Goal: Task Accomplishment & Management: Use online tool/utility

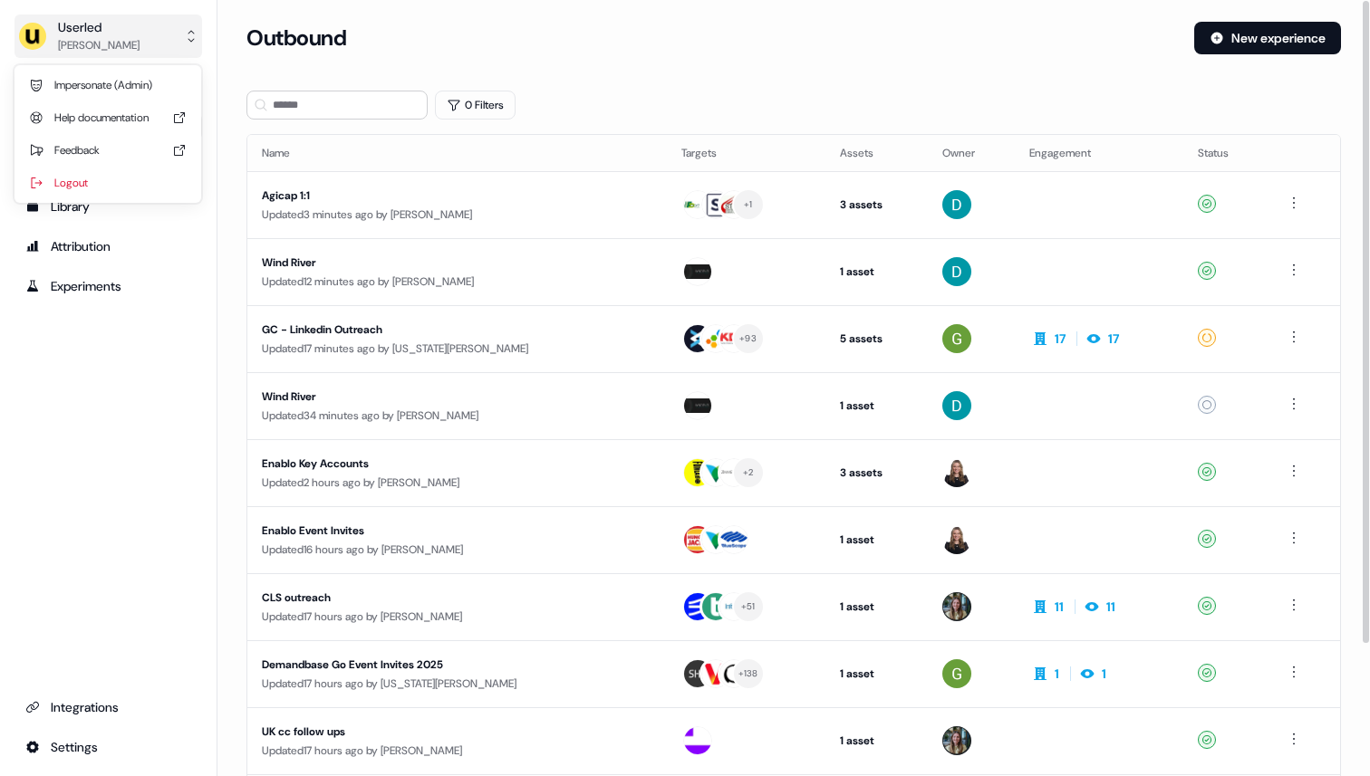
click at [137, 37] on button "Userled [PERSON_NAME]" at bounding box center [108, 35] width 188 height 43
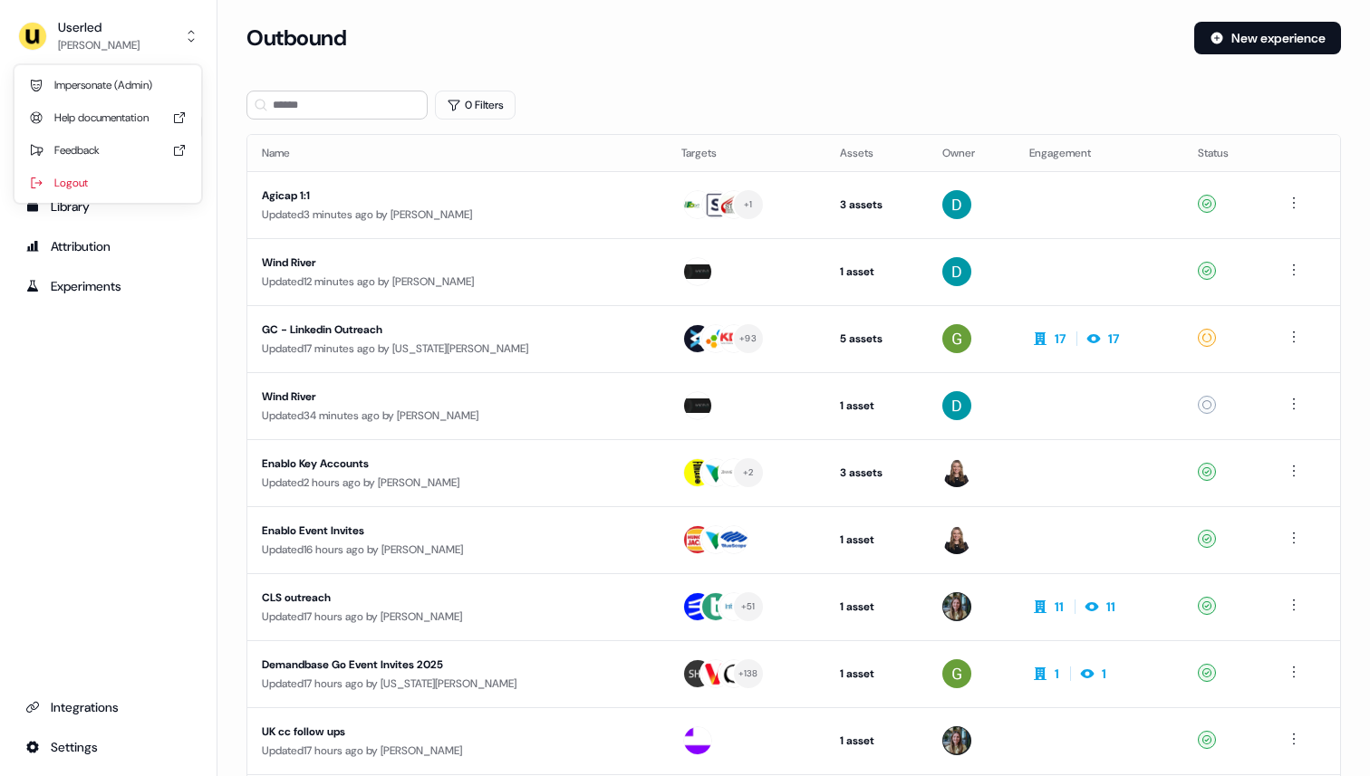
click at [127, 268] on div "Userled [PERSON_NAME] Impersonate (Admin) Help documentation Feedback Logout Pr…" at bounding box center [108, 388] width 217 height 776
click at [124, 215] on div "Library" at bounding box center [108, 207] width 166 height 18
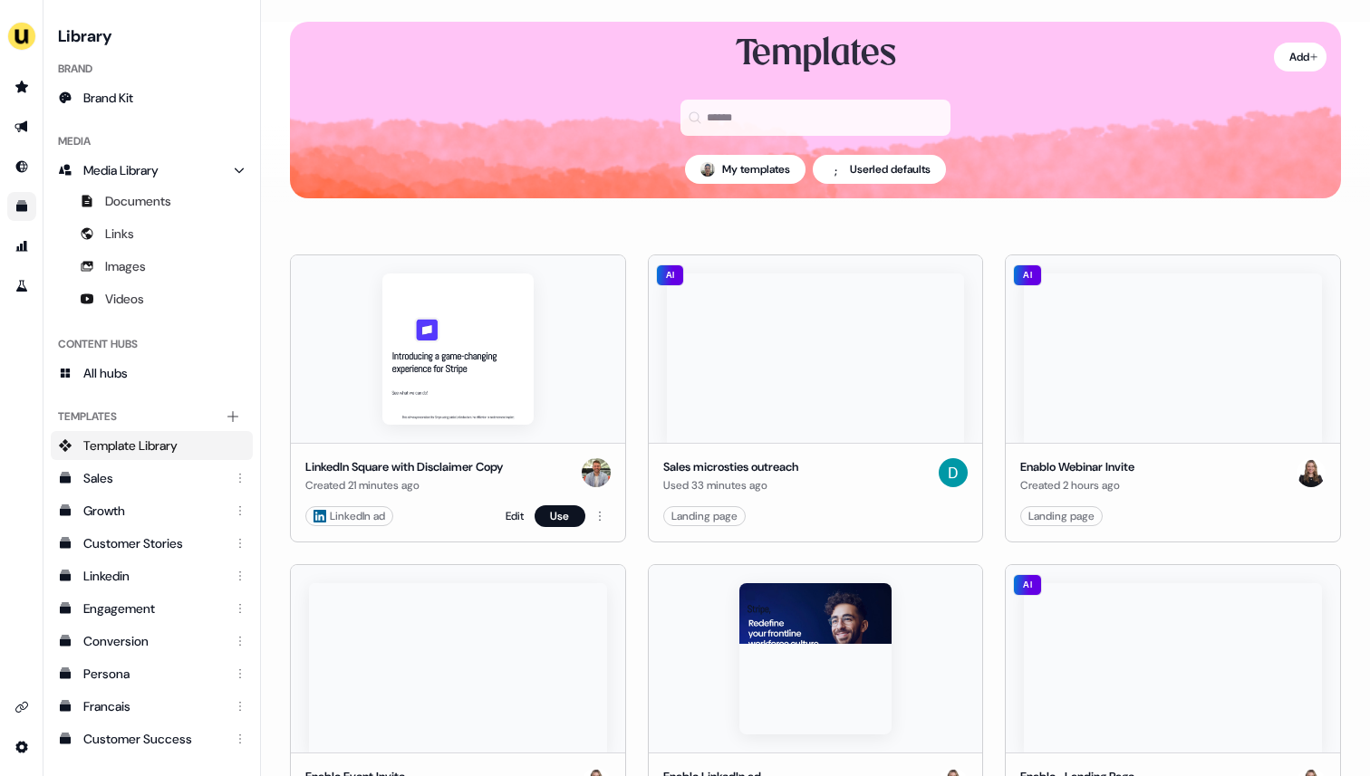
scroll to position [27, 0]
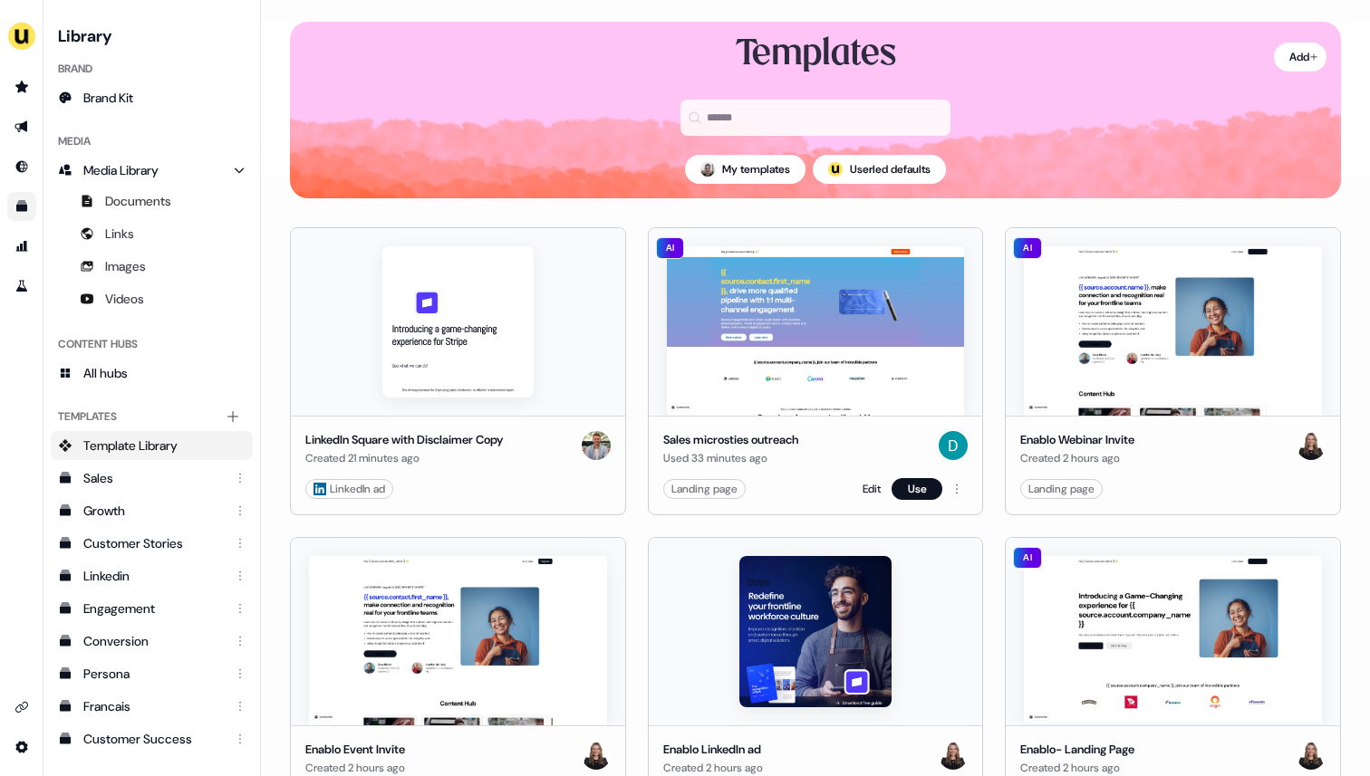
click at [806, 481] on div "Landing page Edit Use" at bounding box center [815, 489] width 305 height 22
click at [870, 484] on link "Edit" at bounding box center [872, 489] width 18 height 18
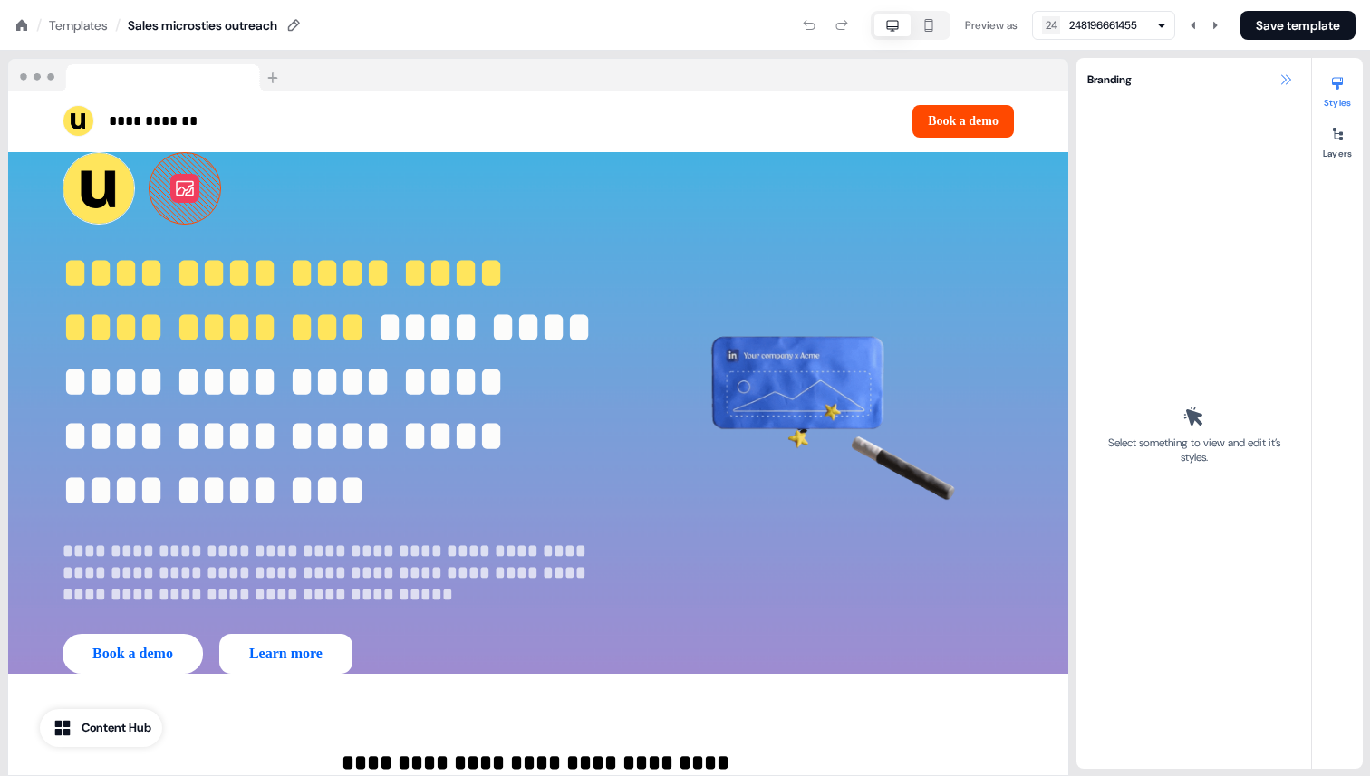
click at [1294, 81] on button at bounding box center [1286, 80] width 22 height 22
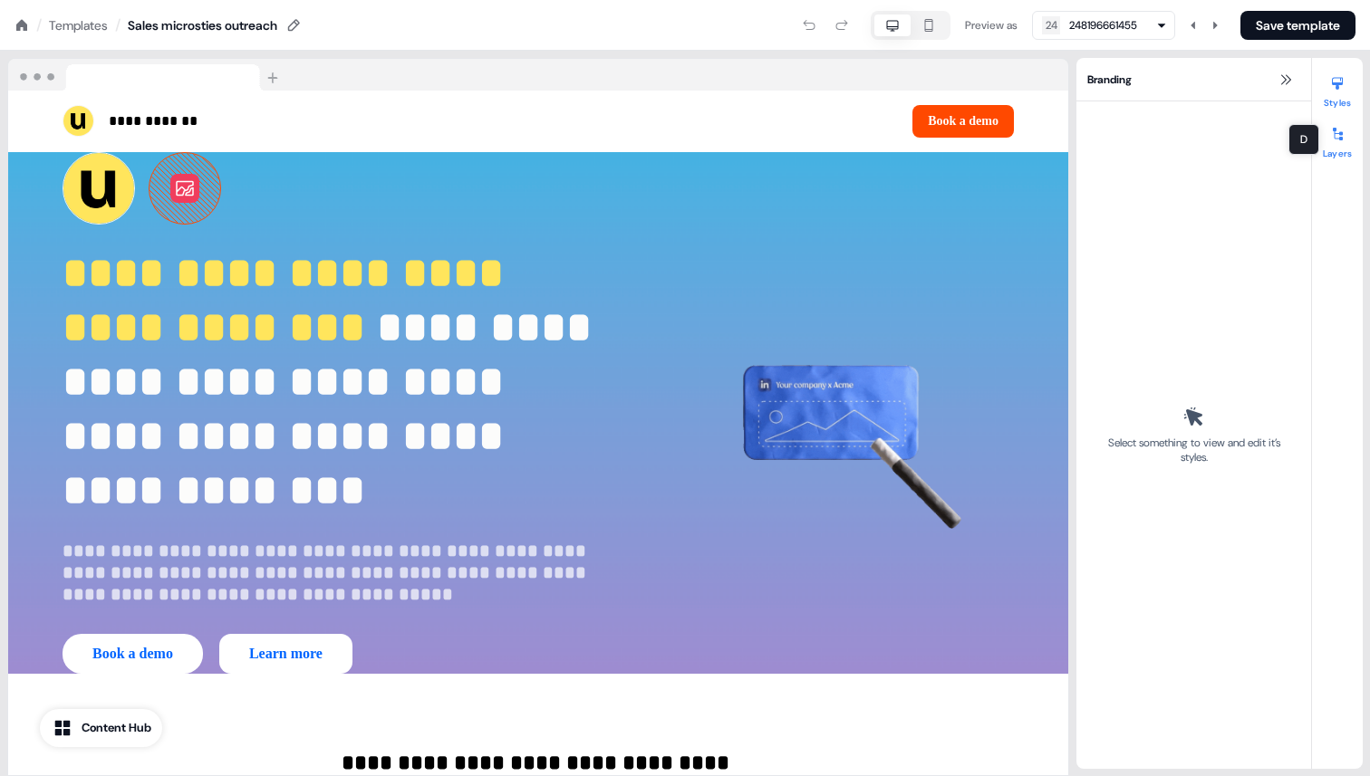
click at [1339, 143] on div at bounding box center [1337, 134] width 29 height 29
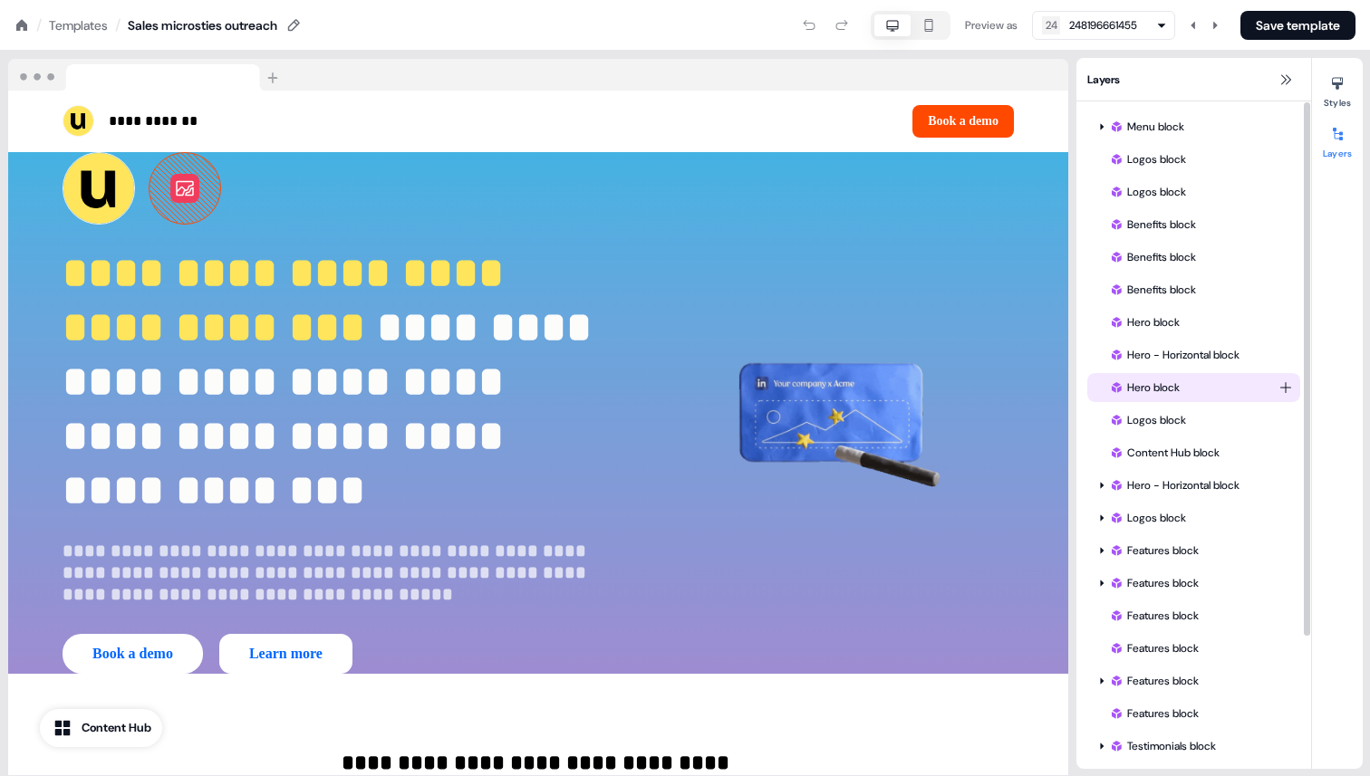
scroll to position [166, 0]
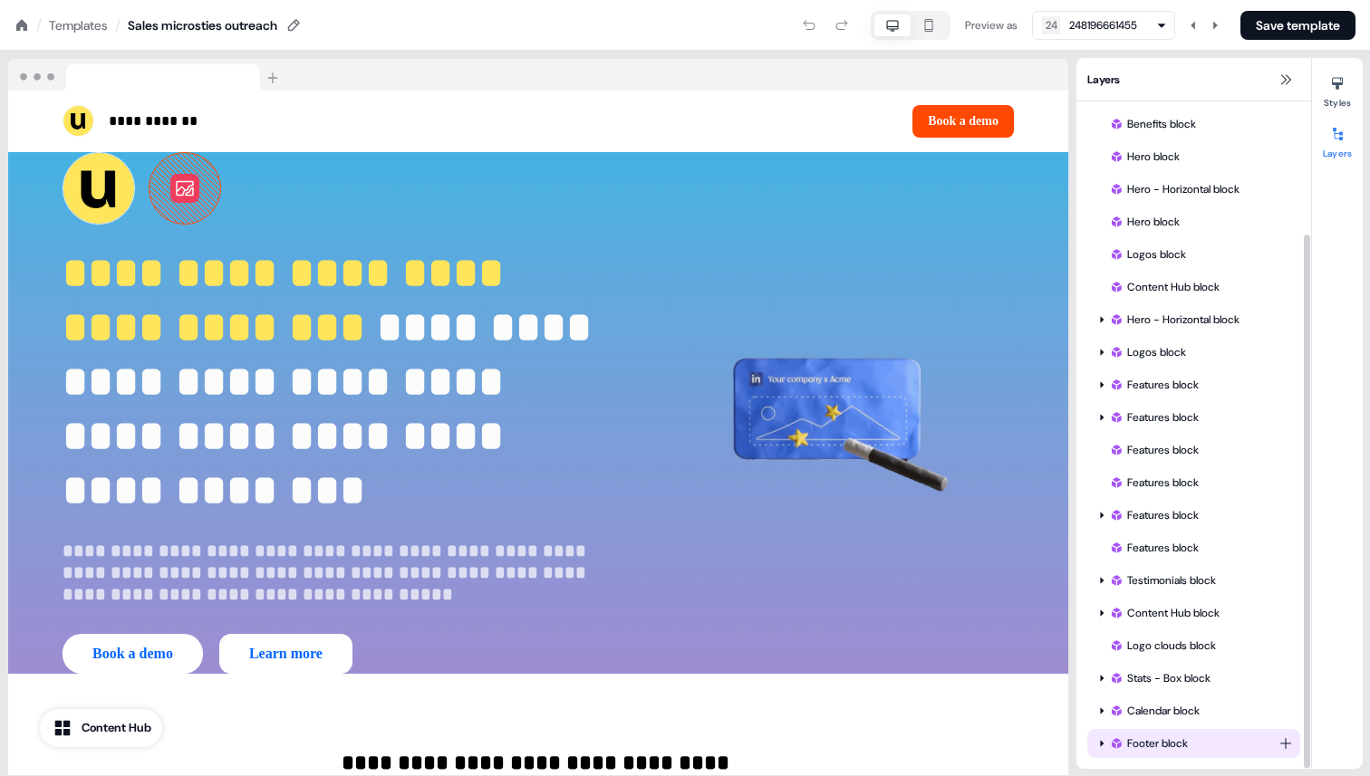
click at [1099, 747] on icon at bounding box center [1101, 743] width 9 height 9
click at [1104, 717] on div "Menu block Logos block Logos block Benefits block Benefits block Benefits block…" at bounding box center [1193, 353] width 235 height 834
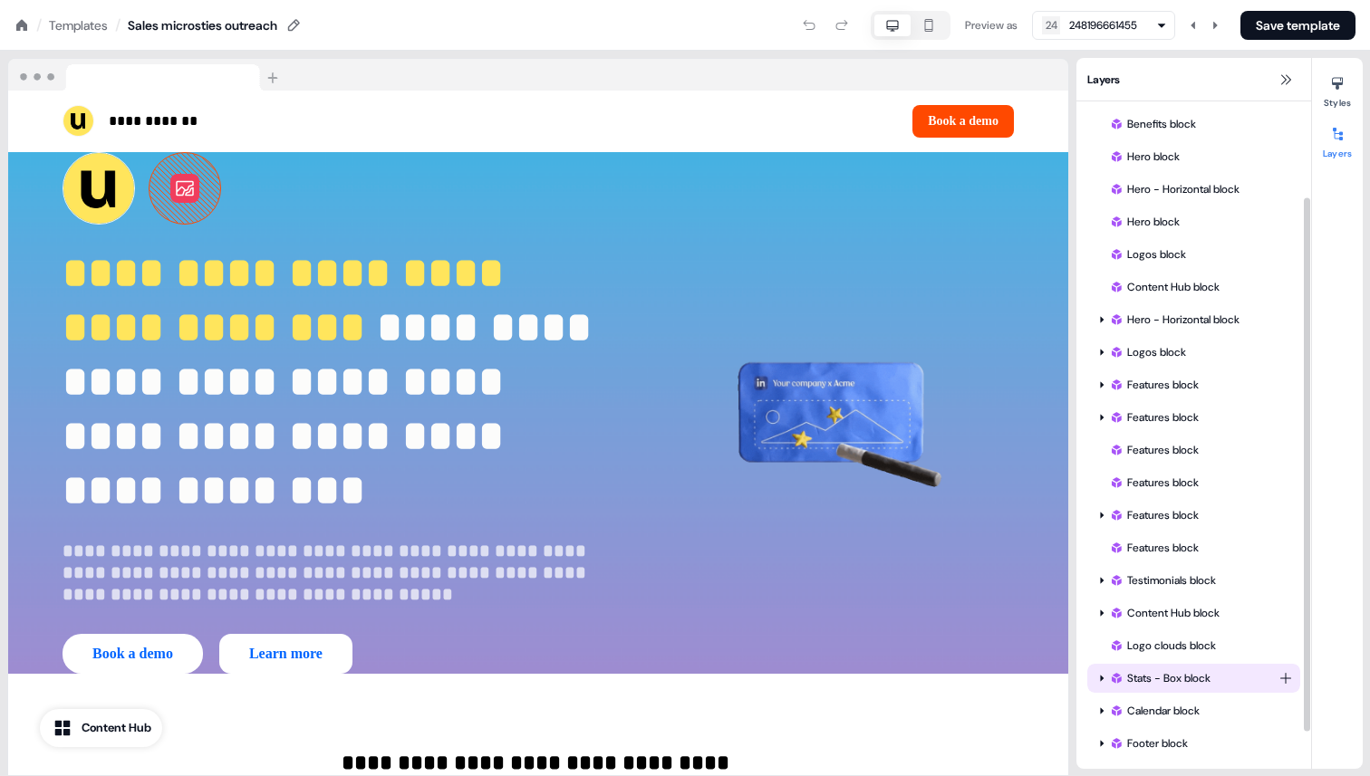
scroll to position [0, 0]
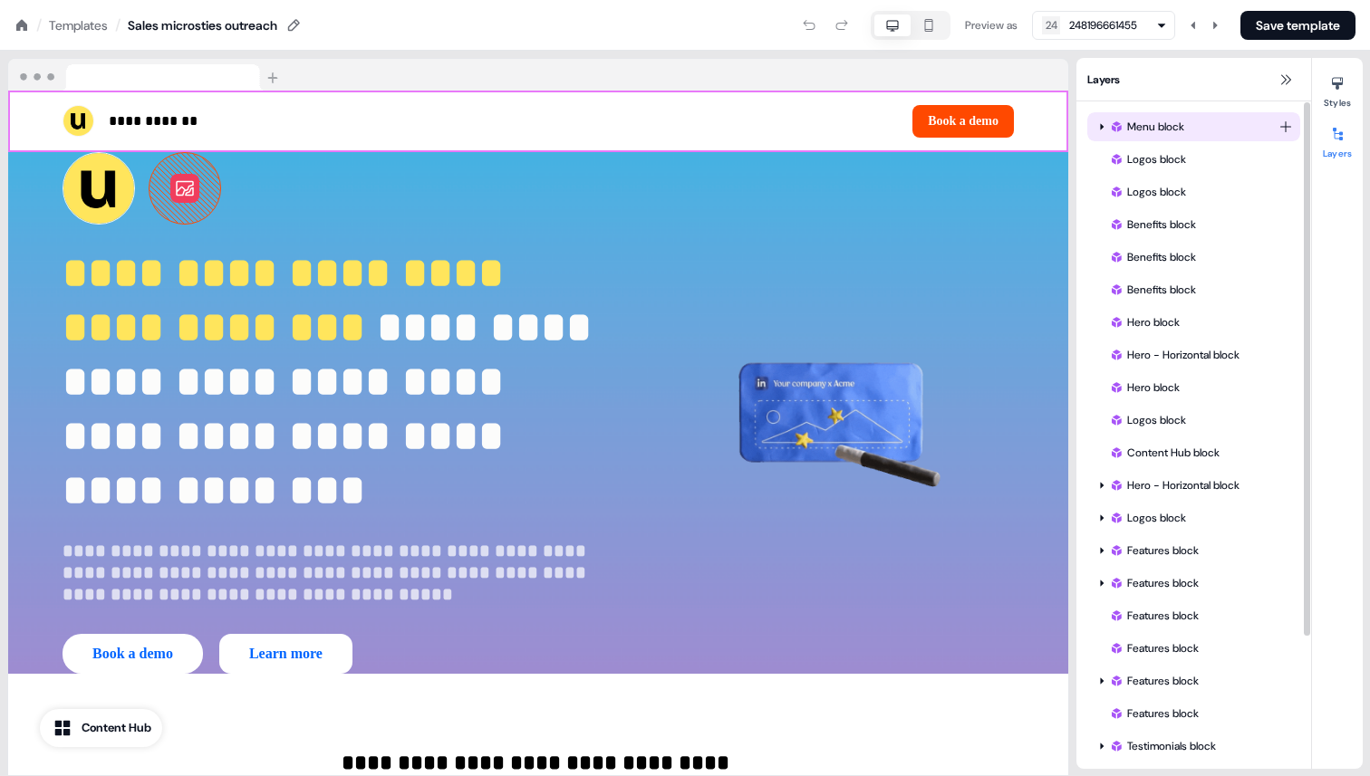
click at [1196, 121] on div "Menu block" at bounding box center [1193, 127] width 169 height 18
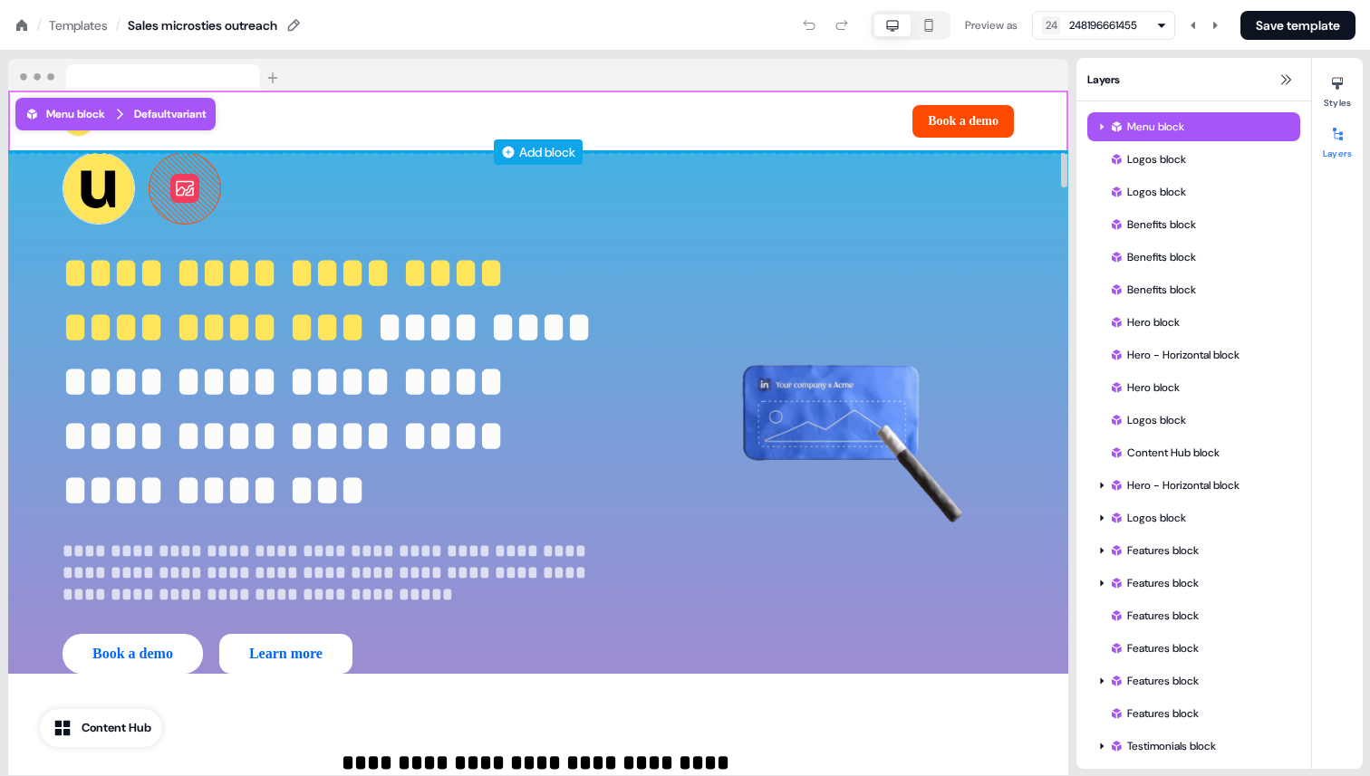
click at [181, 114] on div "Default variant" at bounding box center [170, 114] width 72 height 18
click at [72, 113] on div "Menu block" at bounding box center [64, 114] width 81 height 18
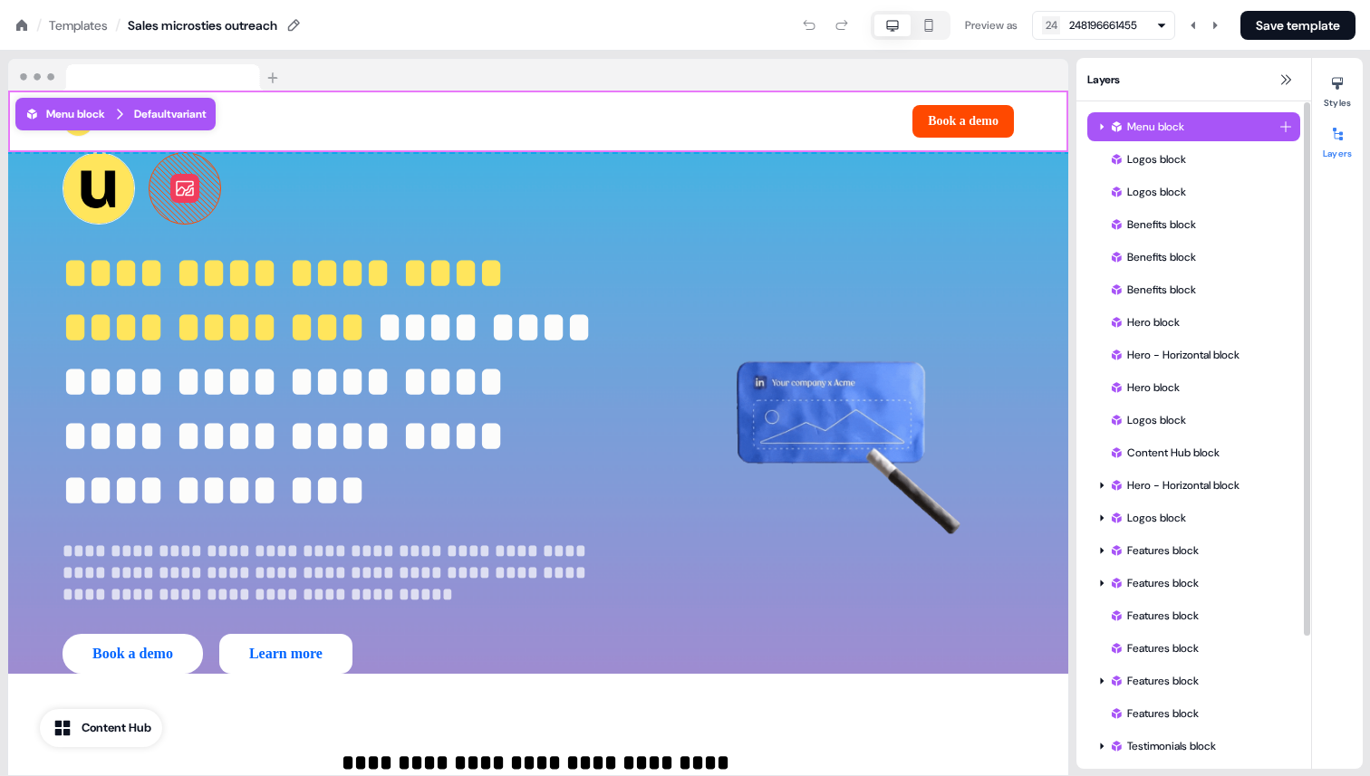
click at [1219, 135] on div "Menu block" at bounding box center [1193, 127] width 169 height 18
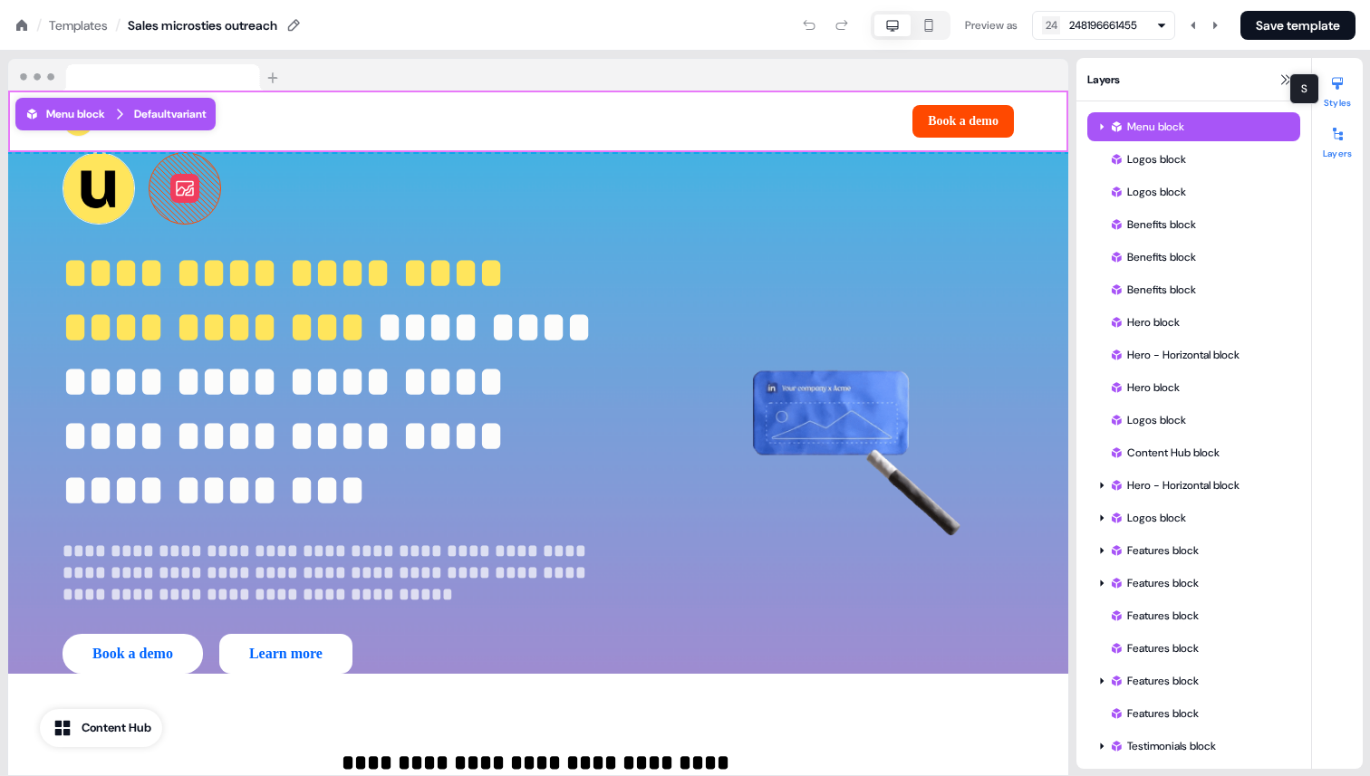
click at [1340, 93] on div at bounding box center [1337, 83] width 29 height 29
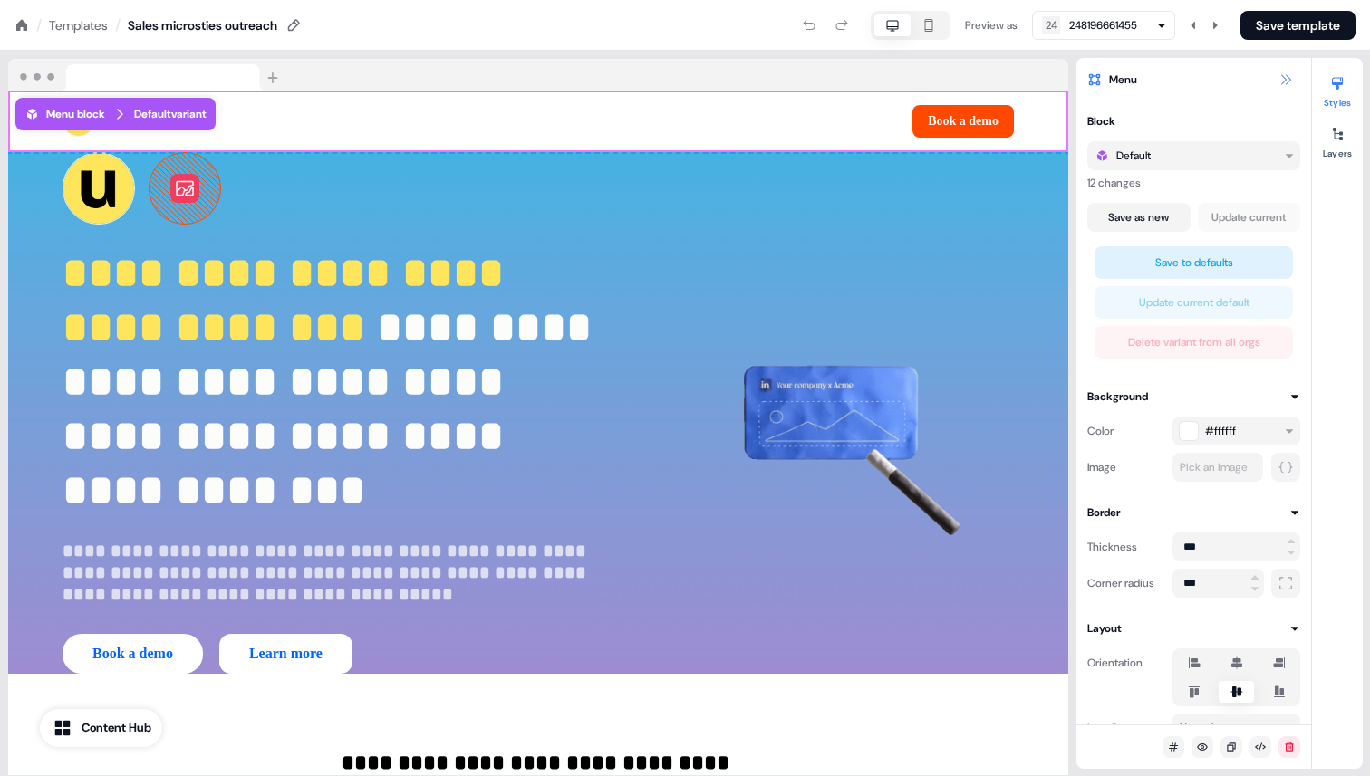
click at [1284, 83] on icon at bounding box center [1285, 79] width 14 height 14
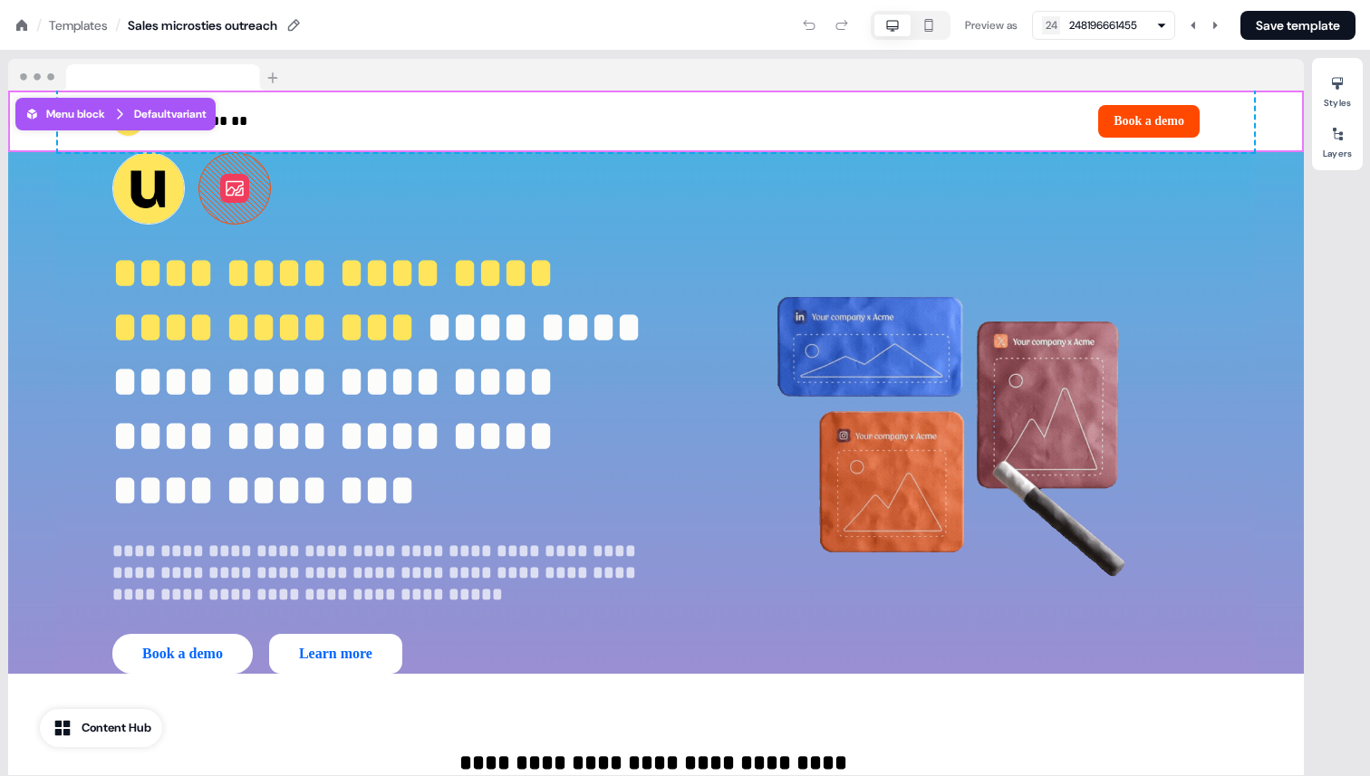
click at [1267, 72] on div at bounding box center [656, 75] width 1296 height 33
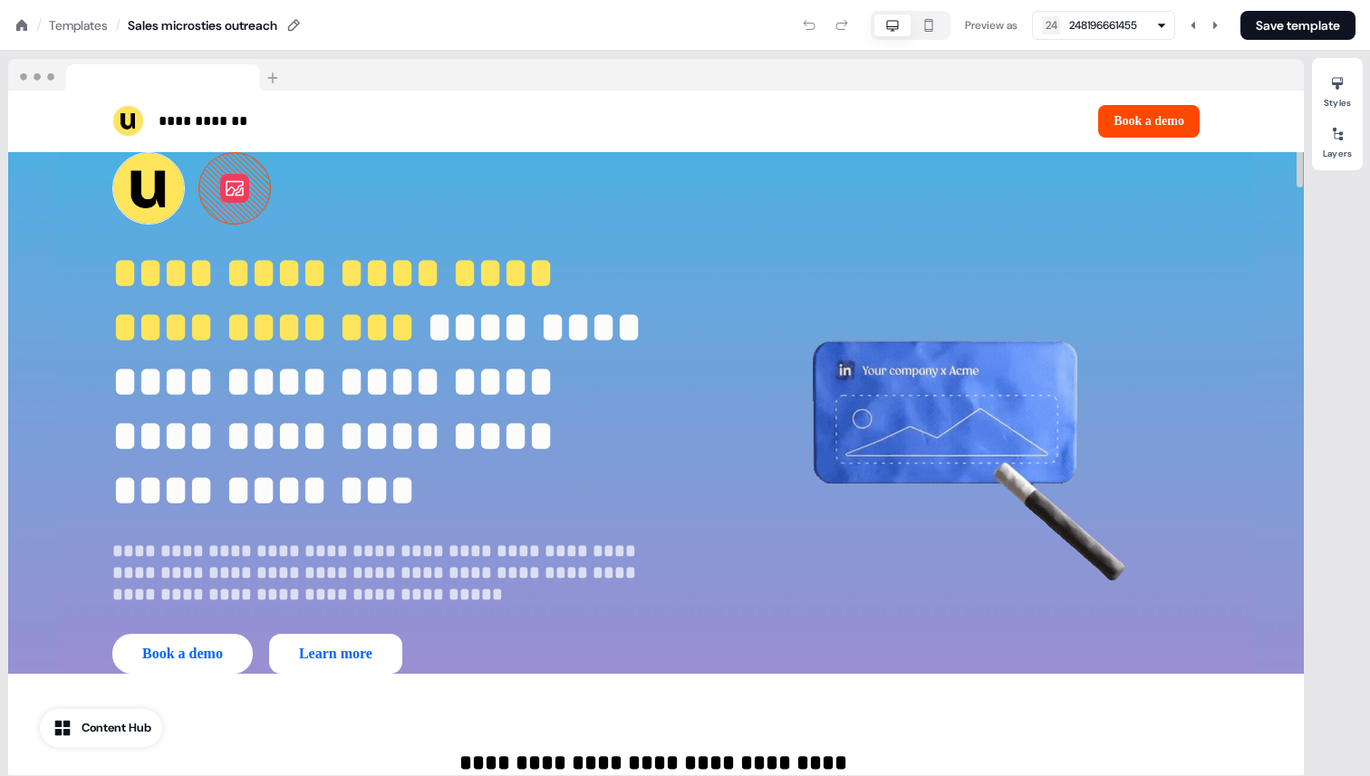
click at [1344, 161] on div "Styles Layers" at bounding box center [1337, 114] width 51 height 112
click at [1343, 147] on div at bounding box center [1337, 134] width 29 height 29
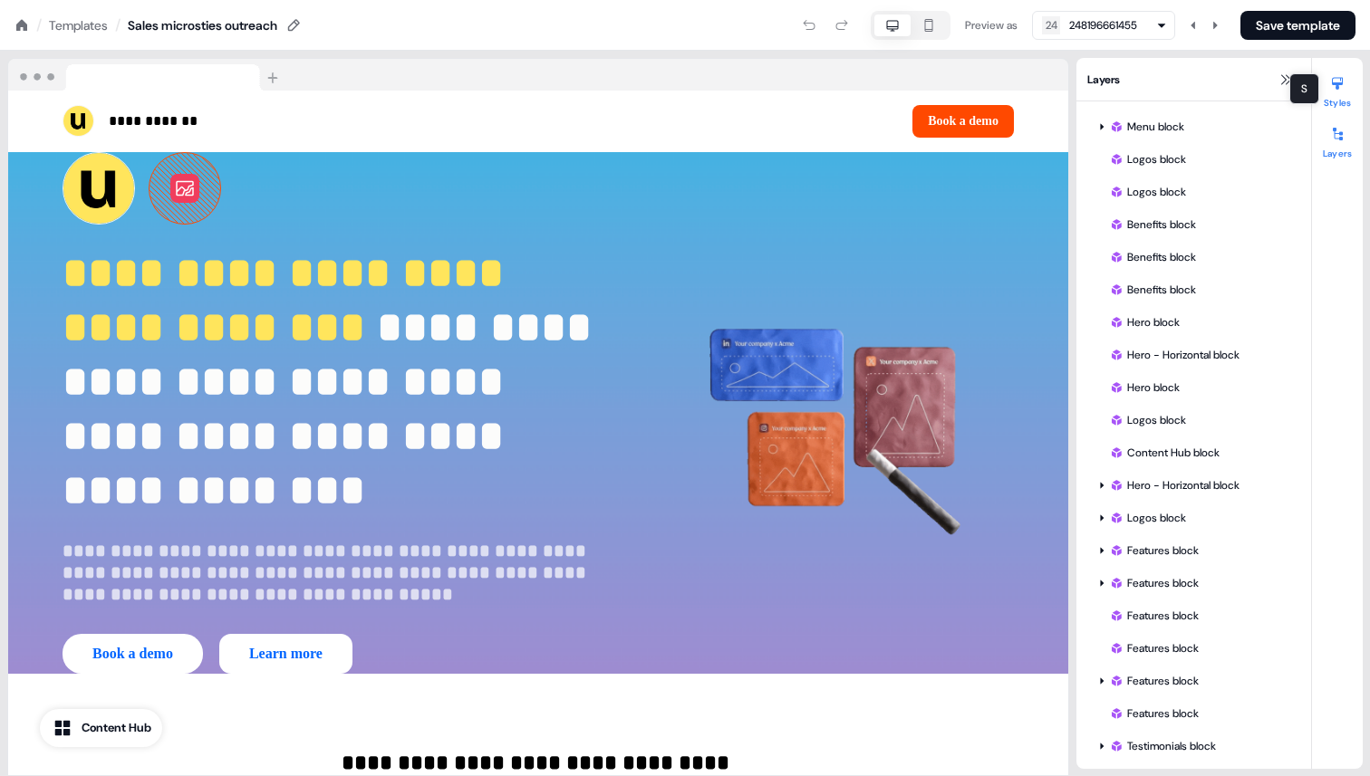
click at [1343, 78] on icon at bounding box center [1337, 83] width 14 height 14
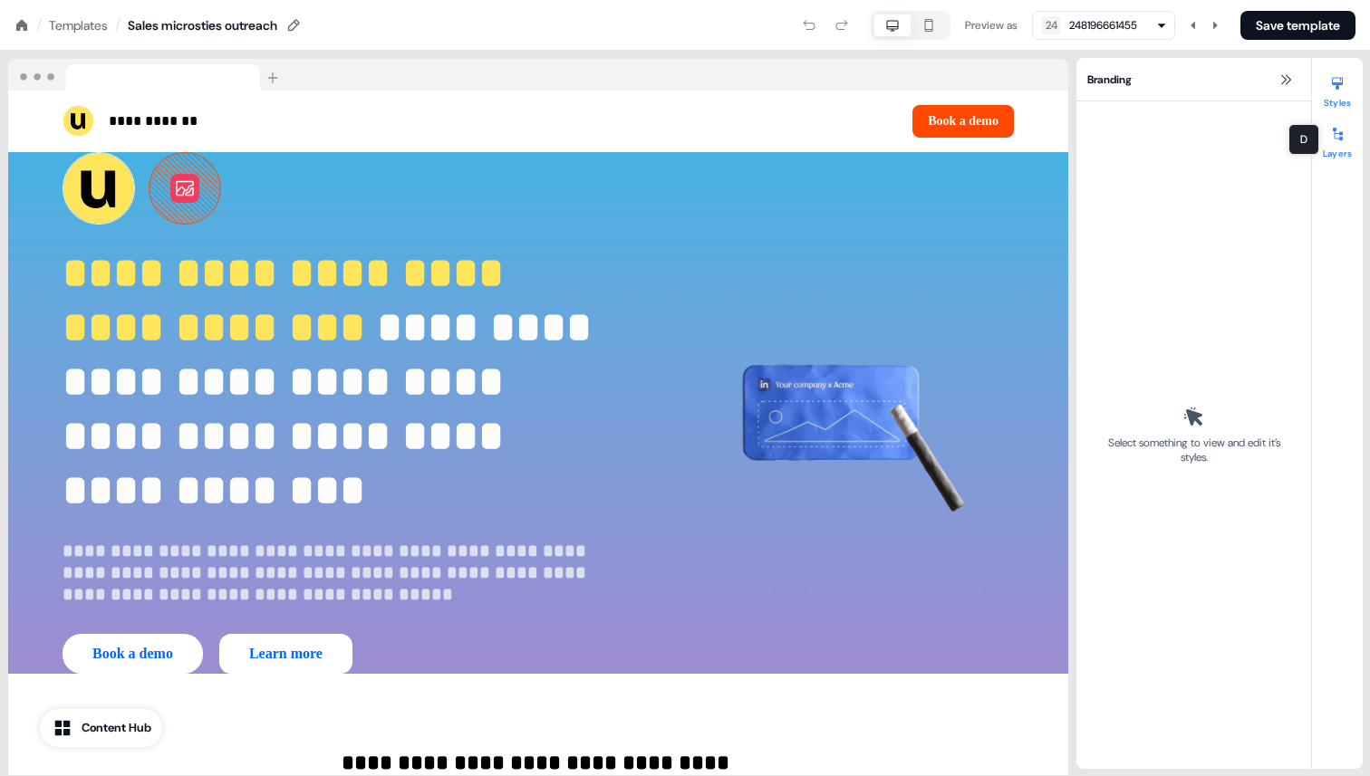
click at [1336, 157] on button "Layers" at bounding box center [1337, 140] width 51 height 40
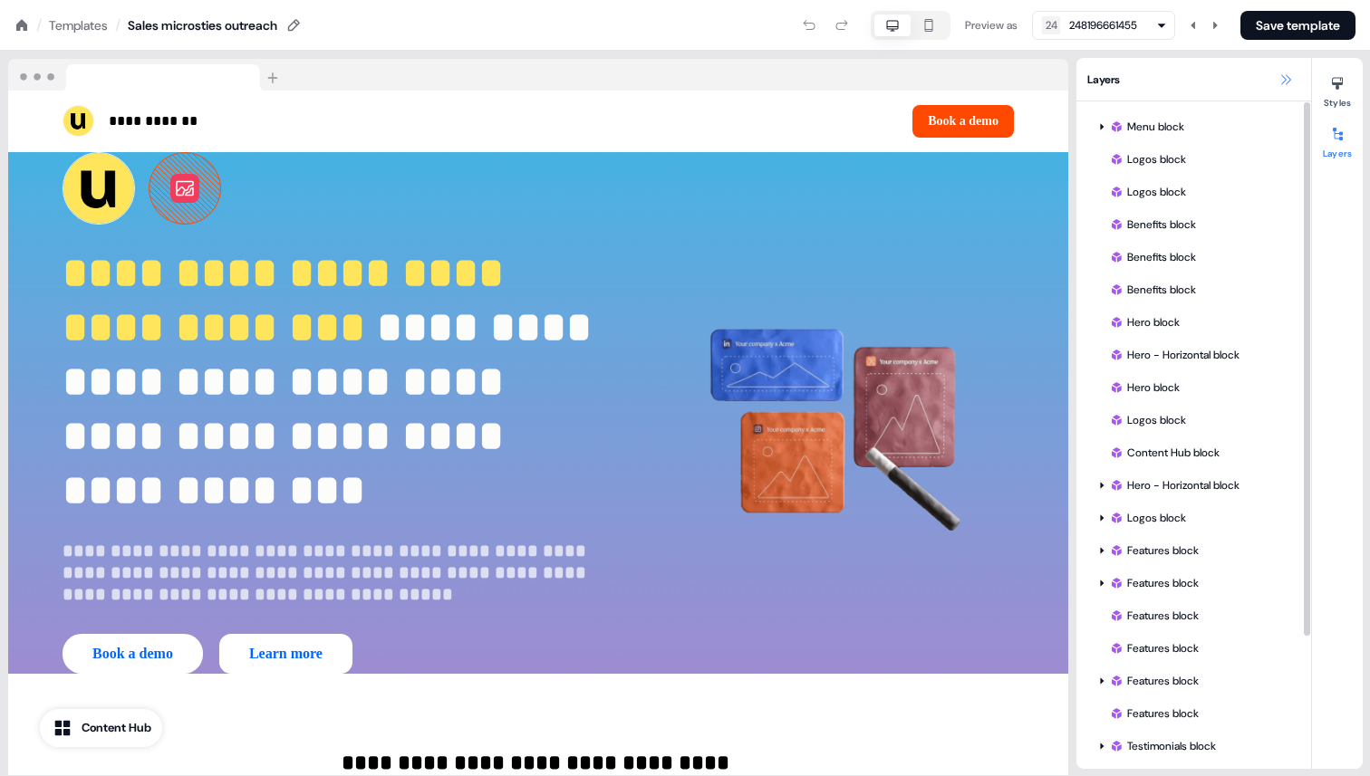
click at [1286, 85] on icon at bounding box center [1285, 79] width 14 height 14
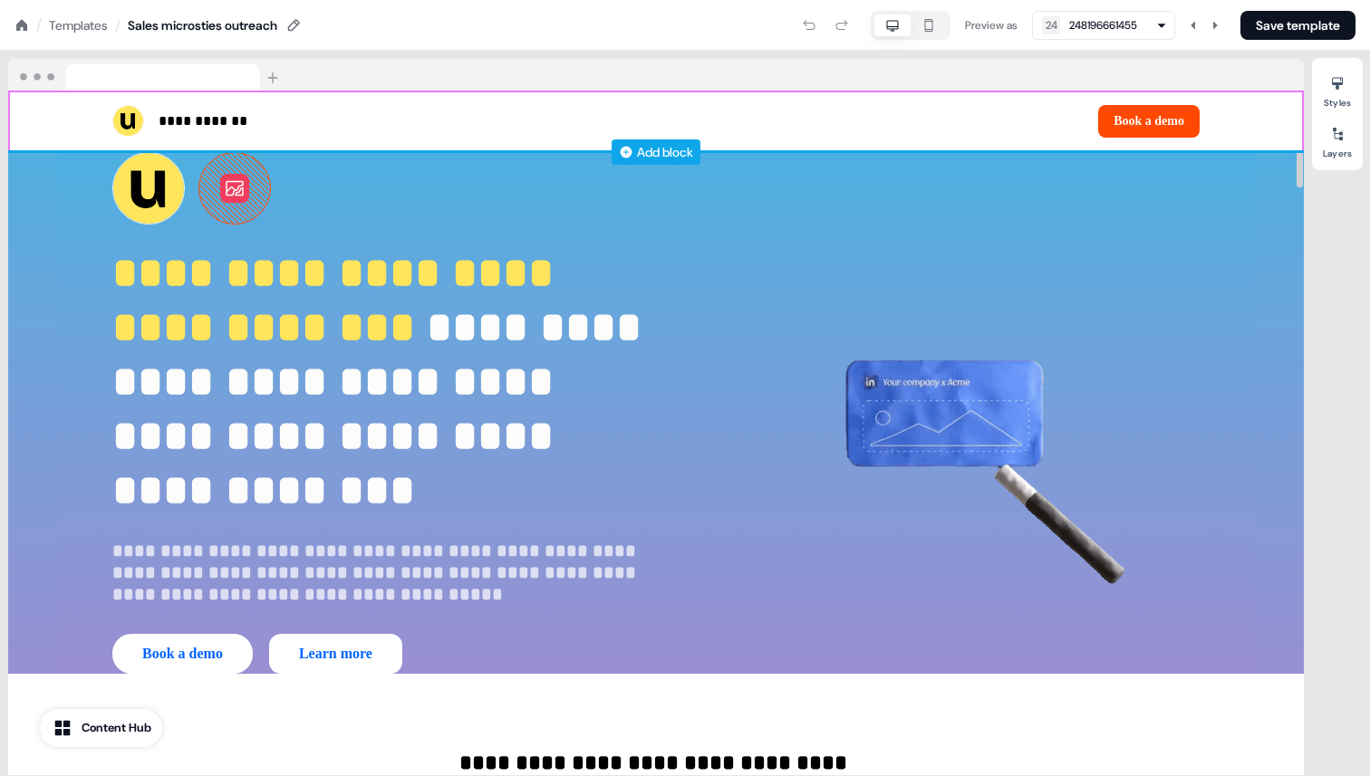
click at [26, 130] on div "**********" at bounding box center [656, 122] width 1296 height 62
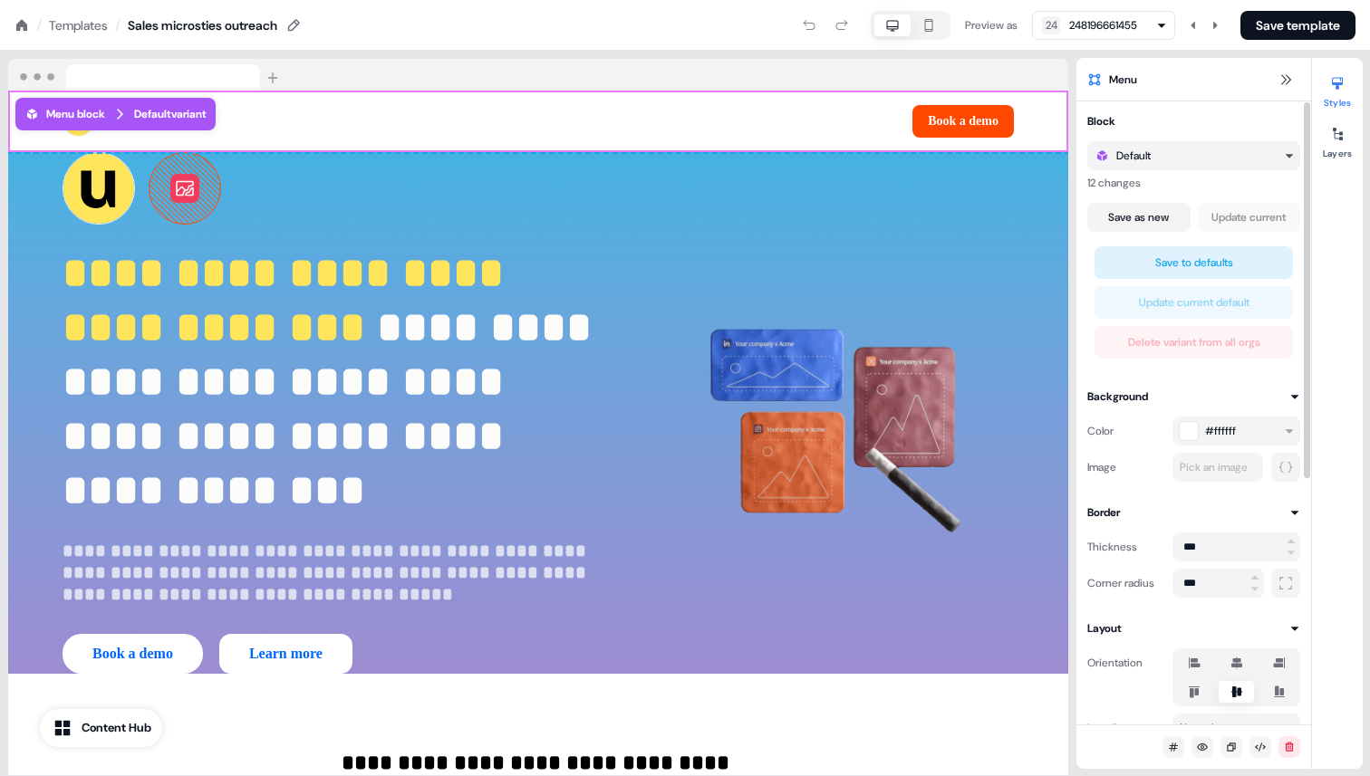
click at [1242, 159] on div "Default" at bounding box center [1186, 156] width 182 height 18
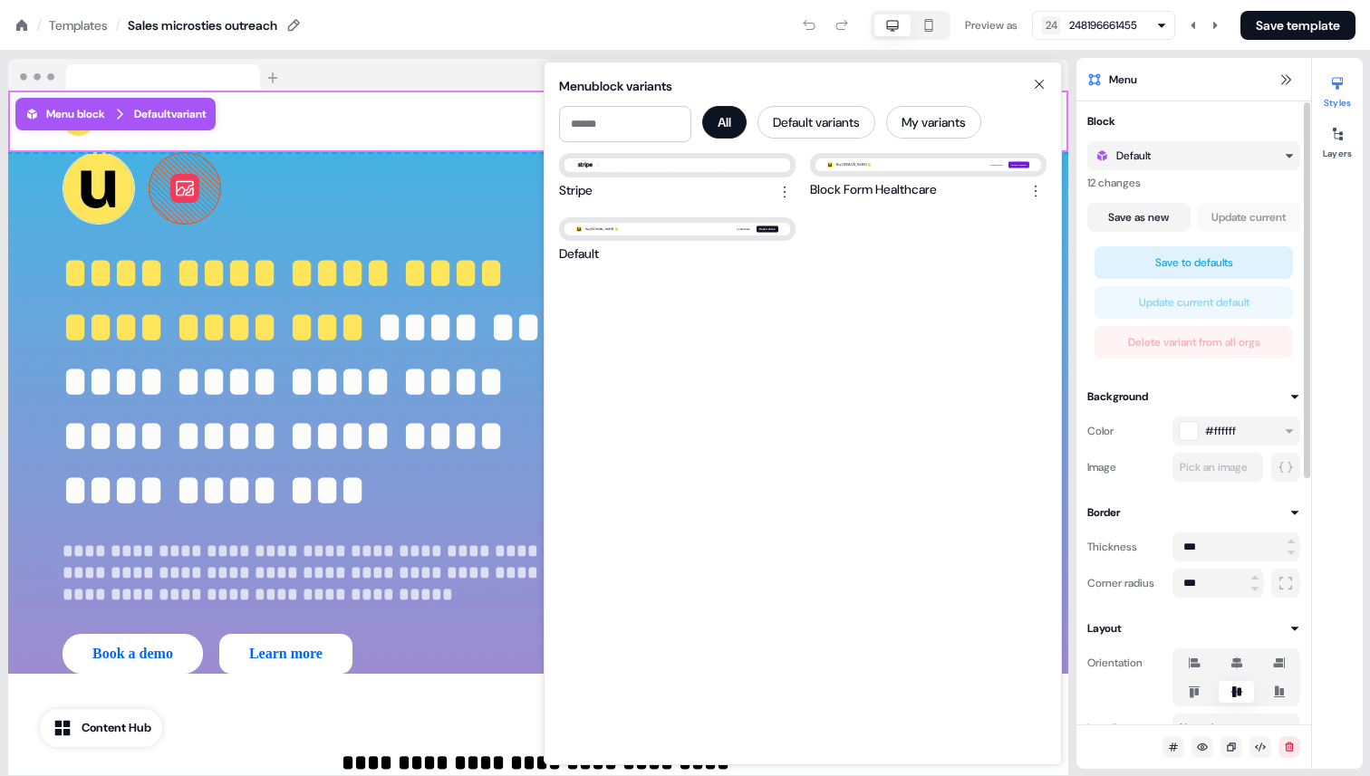
click at [1242, 159] on div "Default" at bounding box center [1186, 156] width 182 height 18
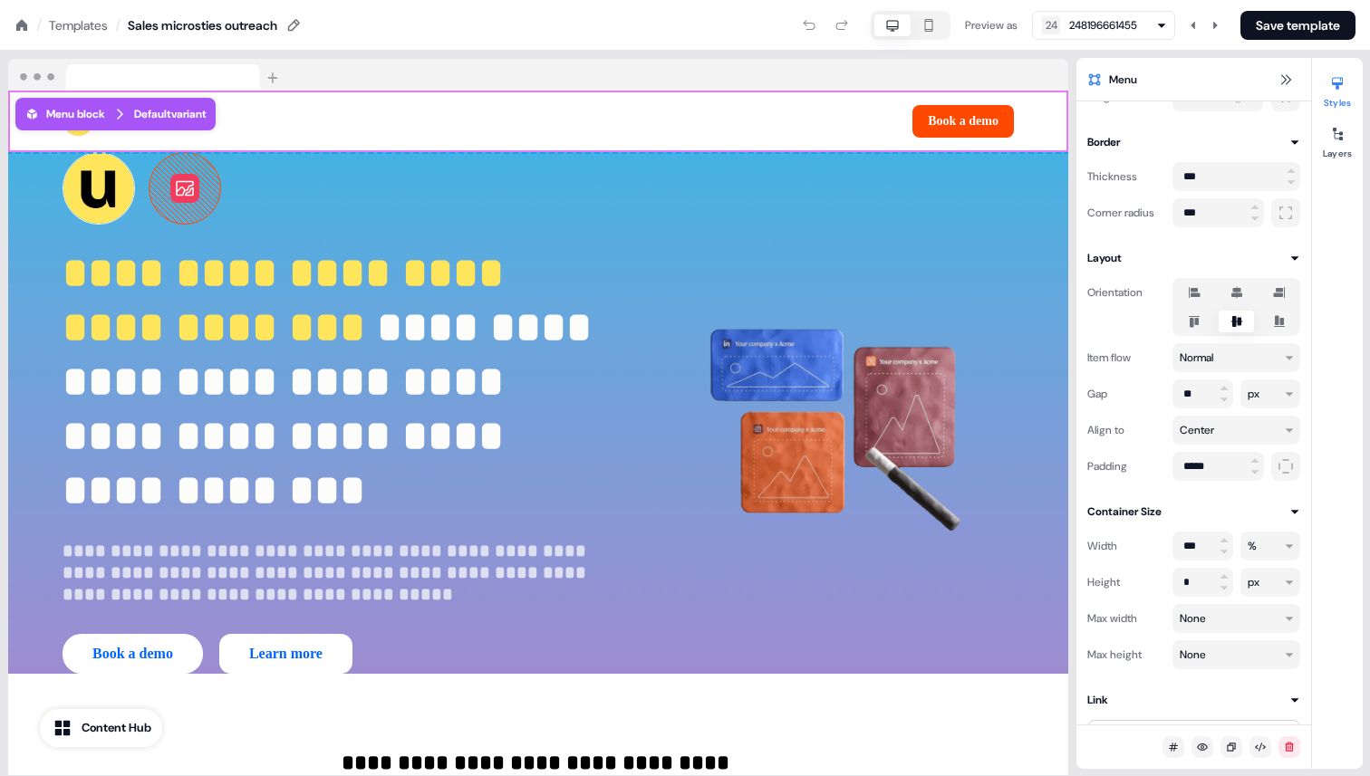
click at [62, 20] on div "Templates" at bounding box center [78, 25] width 59 height 18
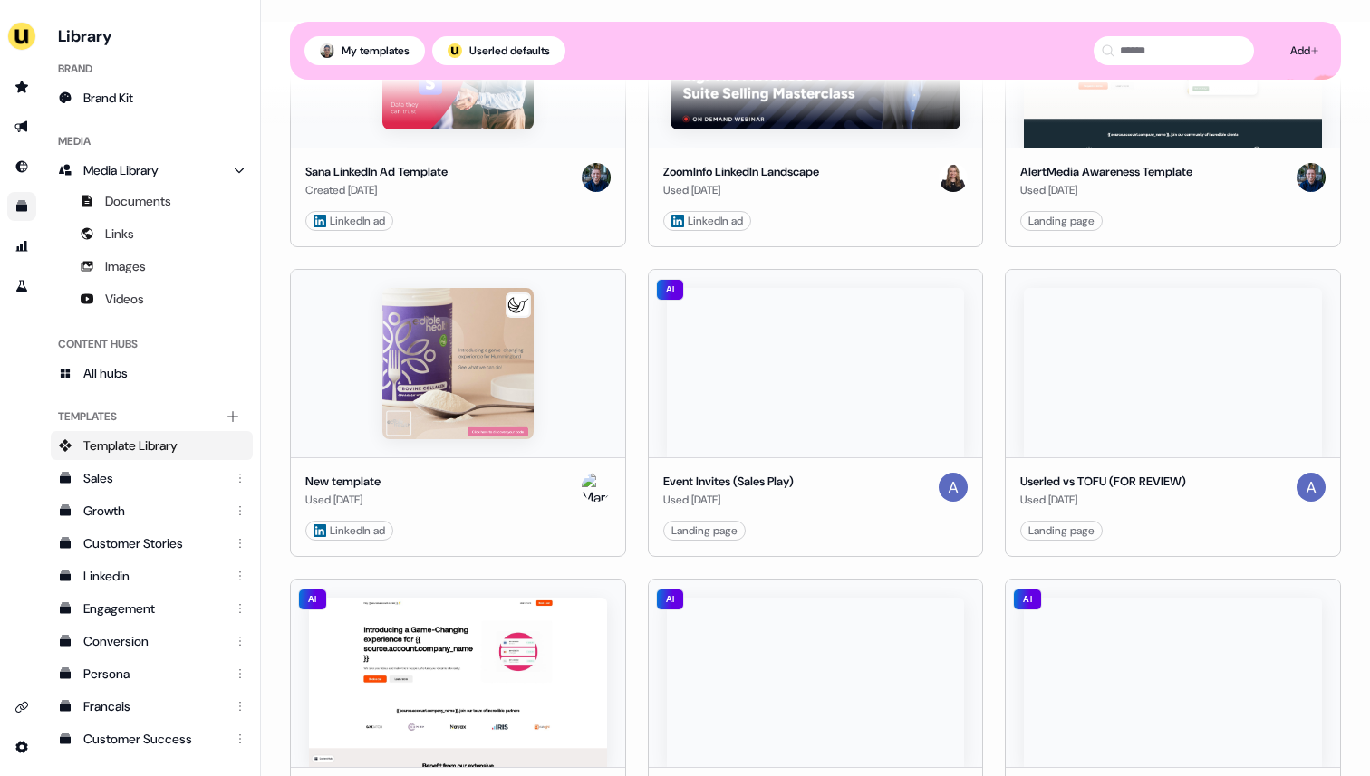
scroll to position [5609, 0]
